Goal: Task Accomplishment & Management: Use online tool/utility

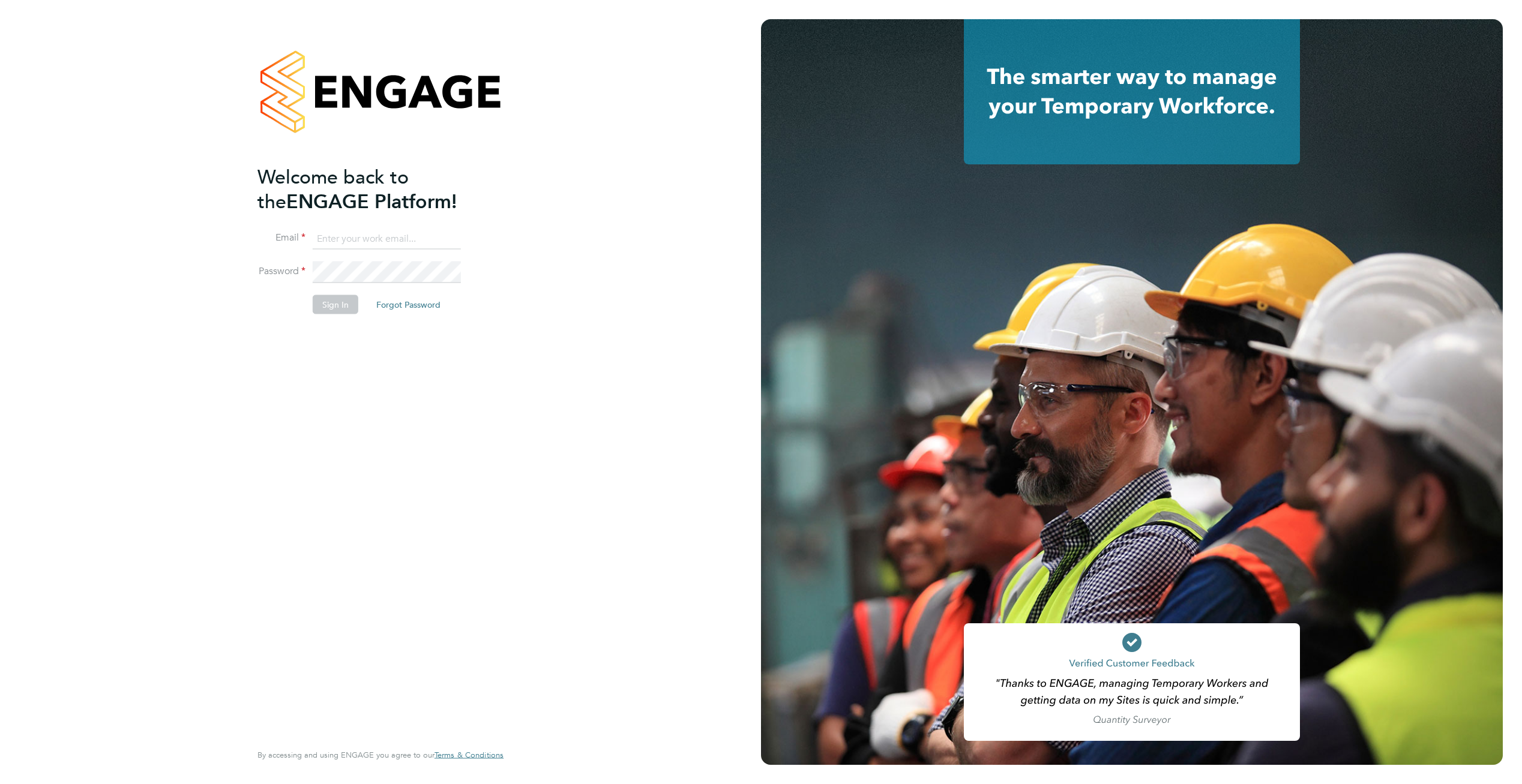
click at [430, 230] on input at bounding box center [387, 238] width 148 height 22
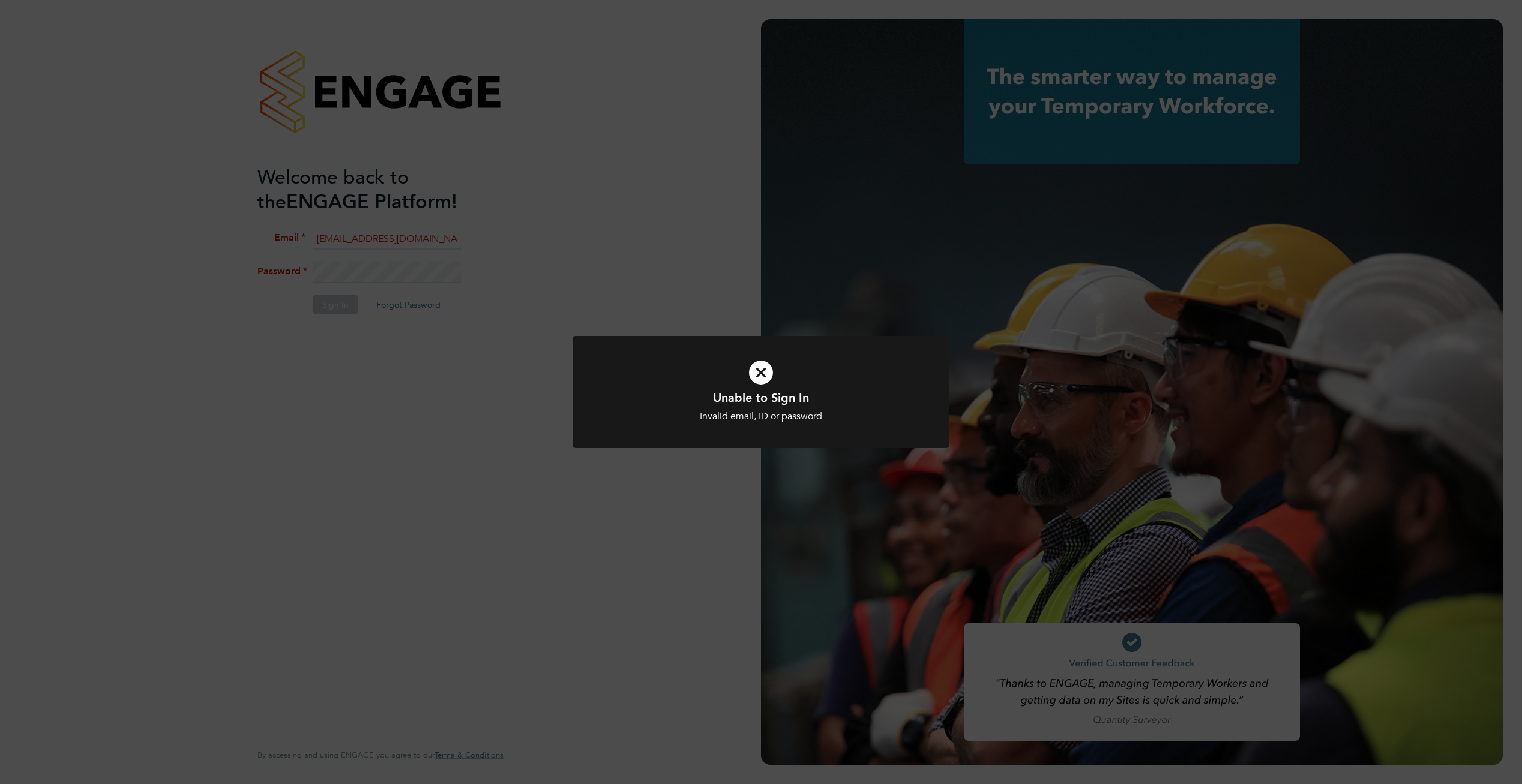
click at [759, 371] on icon at bounding box center [761, 373] width 312 height 47
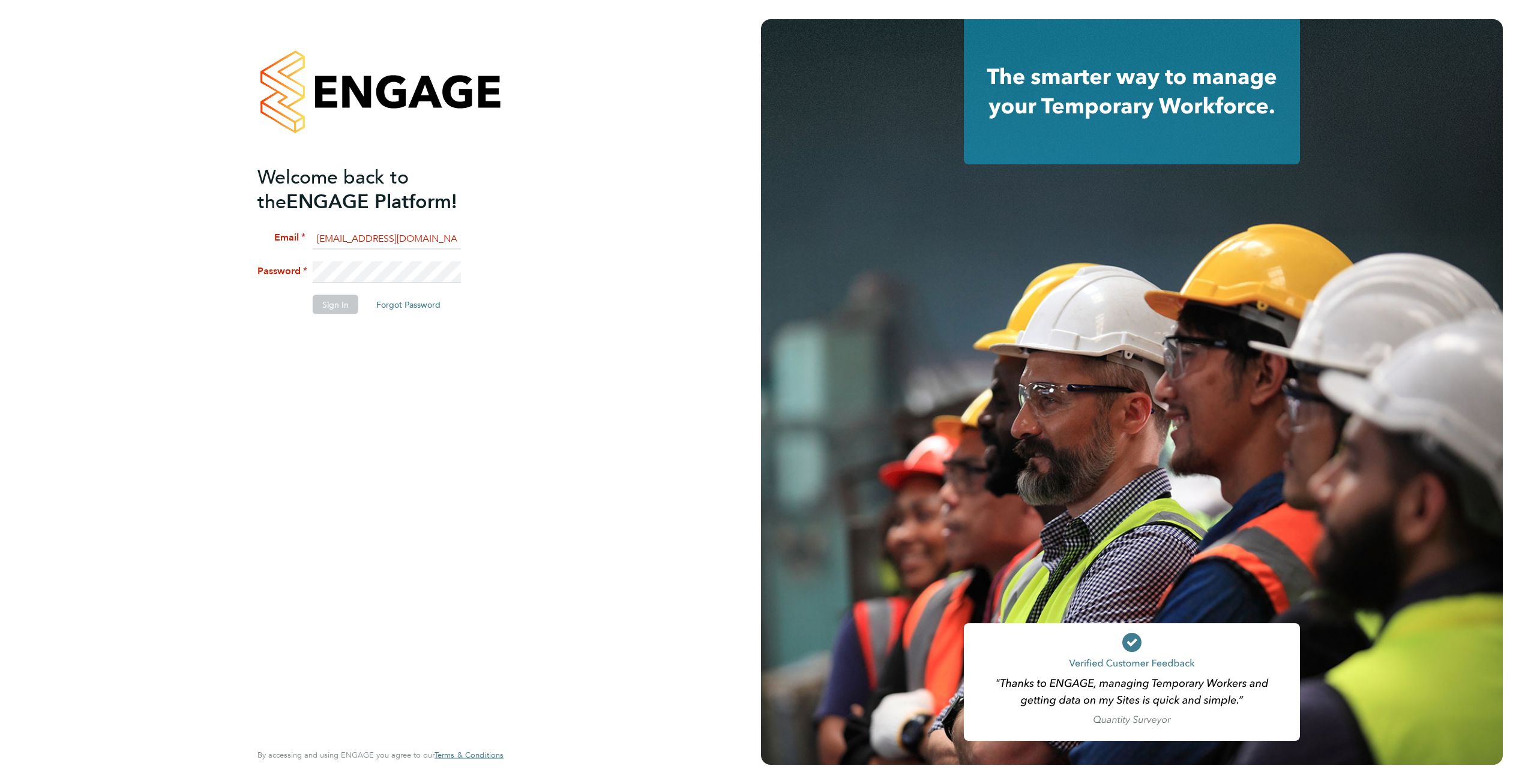
click at [311, 269] on li "Password" at bounding box center [374, 278] width 234 height 34
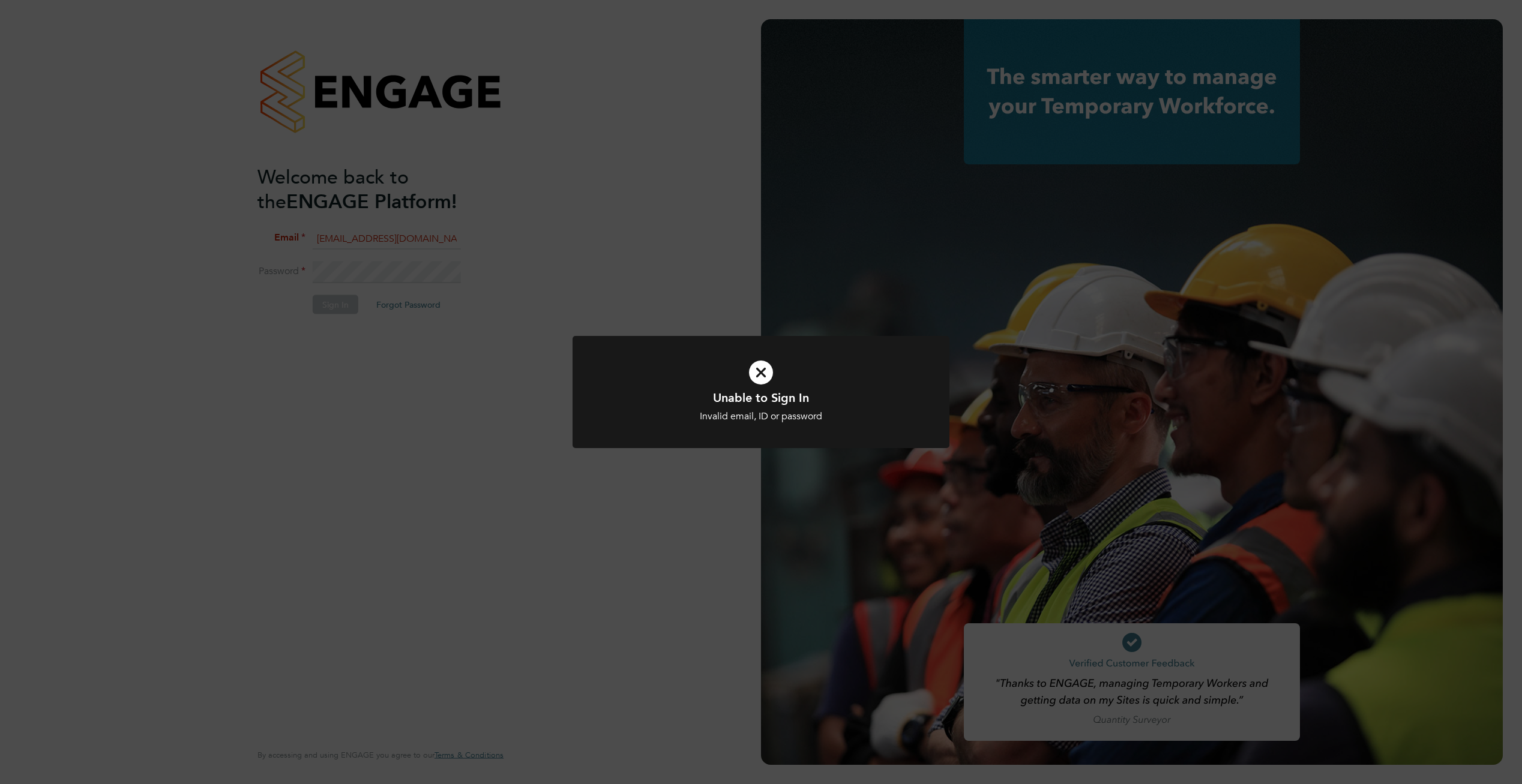
click at [764, 370] on icon at bounding box center [761, 373] width 312 height 47
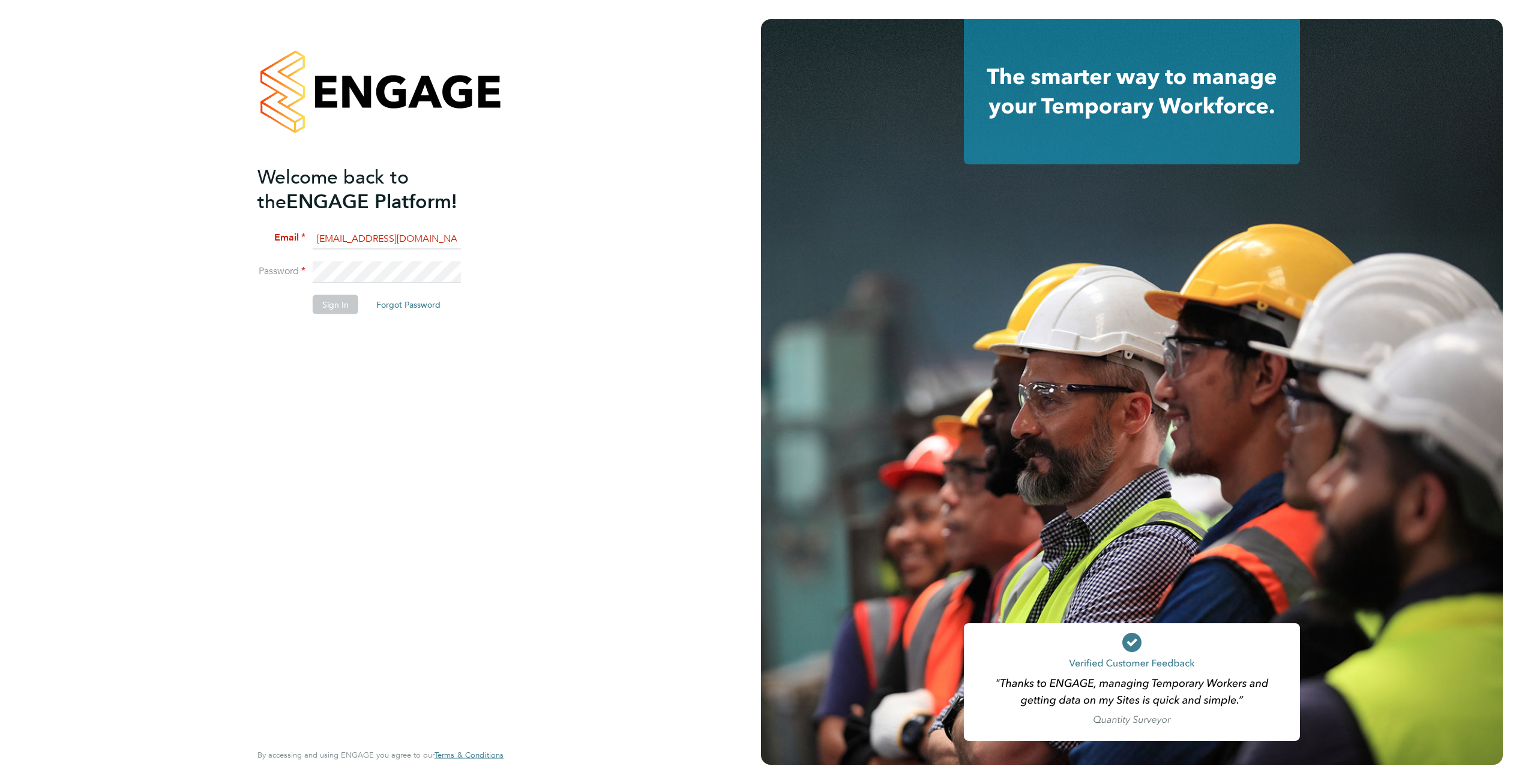
click at [450, 243] on input "[EMAIL_ADDRESS][DOMAIN_NAME]" at bounding box center [387, 238] width 148 height 22
type input "[PERSON_NAME][EMAIL_ADDRESS][PERSON_NAME][DOMAIN_NAME]"
click at [491, 417] on div "Welcome back to the ENGAGE Platform! Email [PERSON_NAME][EMAIL_ADDRESS][PERSON_…" at bounding box center [380, 389] width 246 height 741
click at [333, 302] on button "Sign In" at bounding box center [335, 305] width 46 height 19
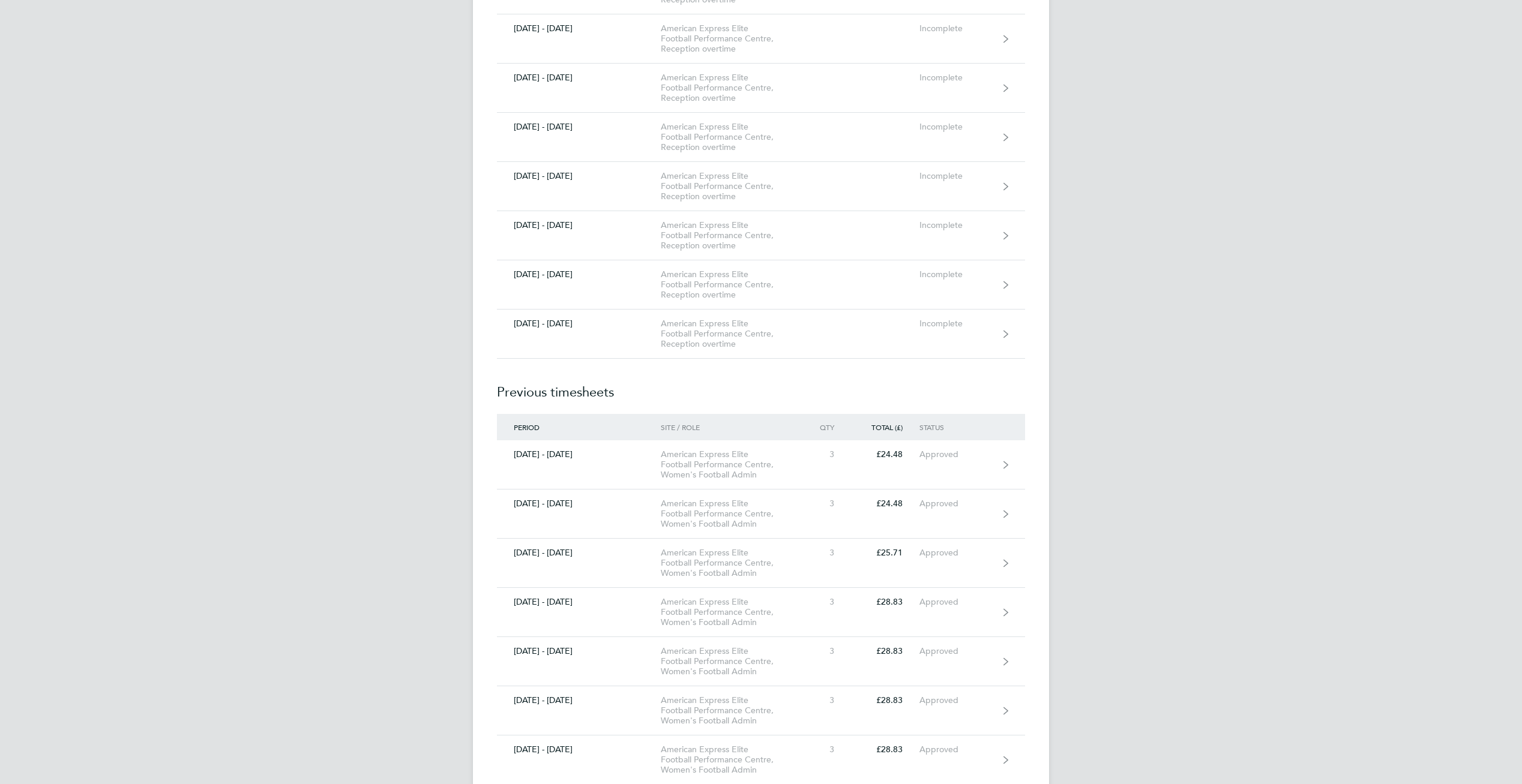
scroll to position [1140, 0]
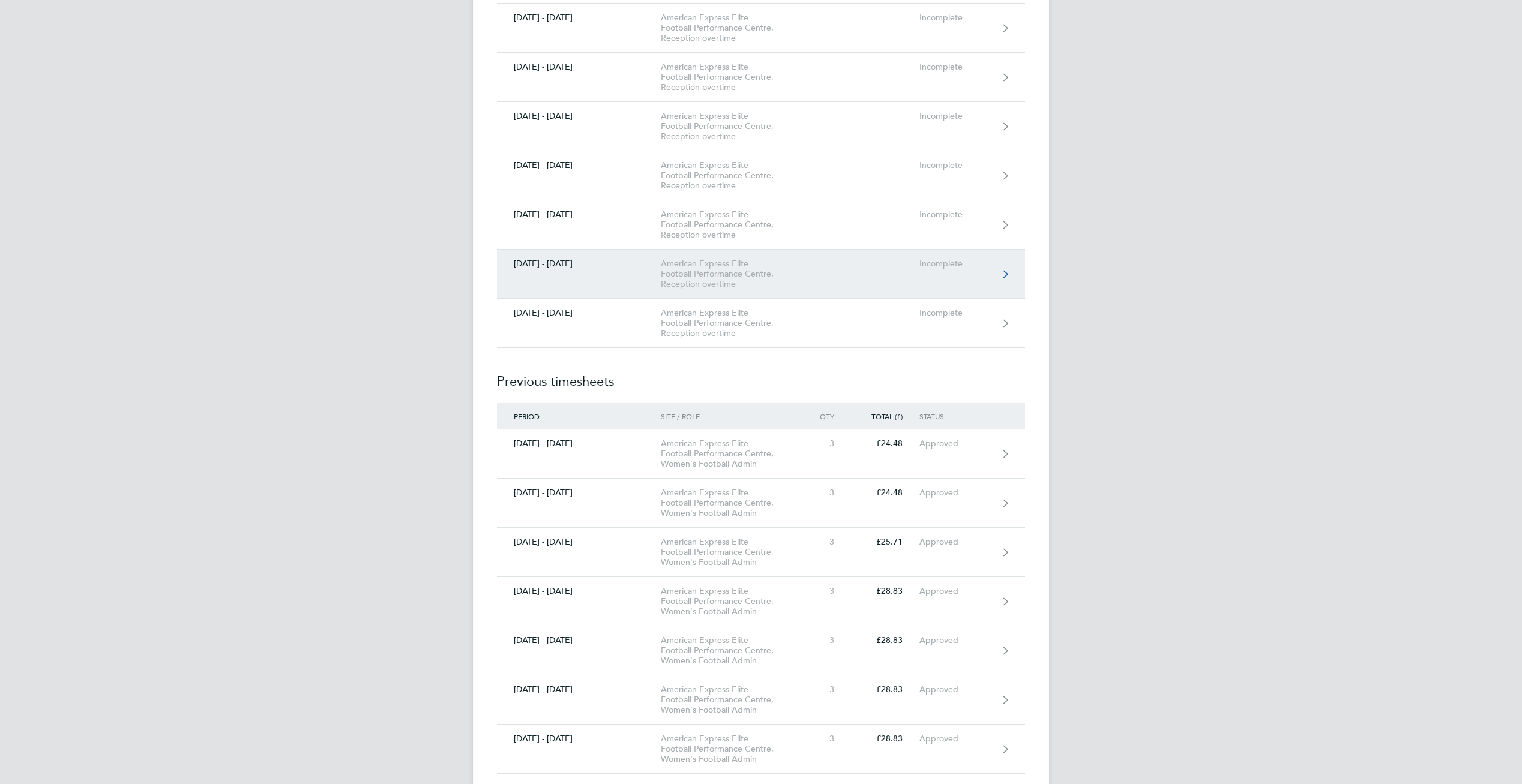
click at [561, 262] on div "01 - 31 Aug 2025" at bounding box center [578, 263] width 164 height 10
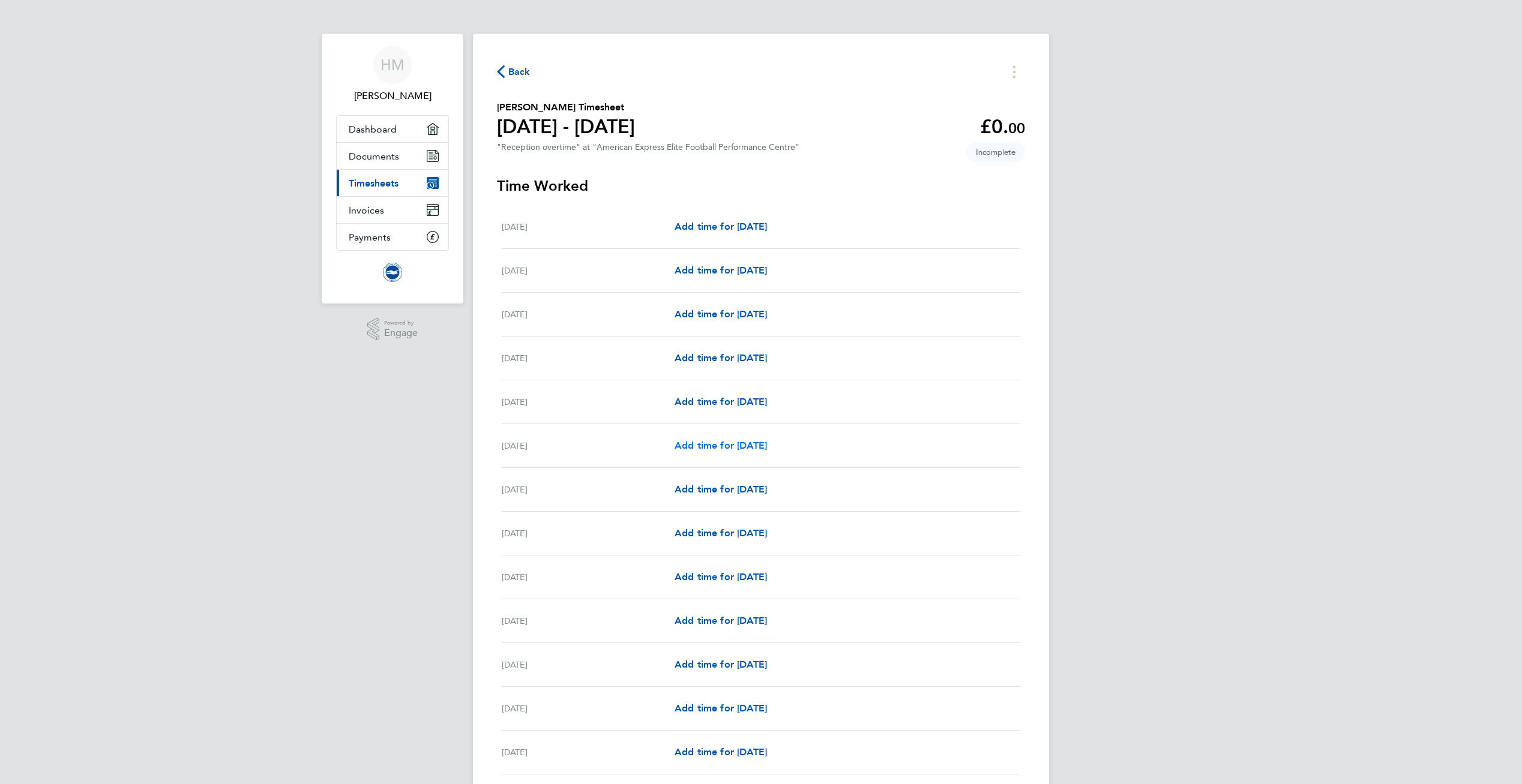
click at [741, 447] on span "Add time for Wed 06 Aug" at bounding box center [720, 445] width 93 height 11
